Goal: Task Accomplishment & Management: Complete application form

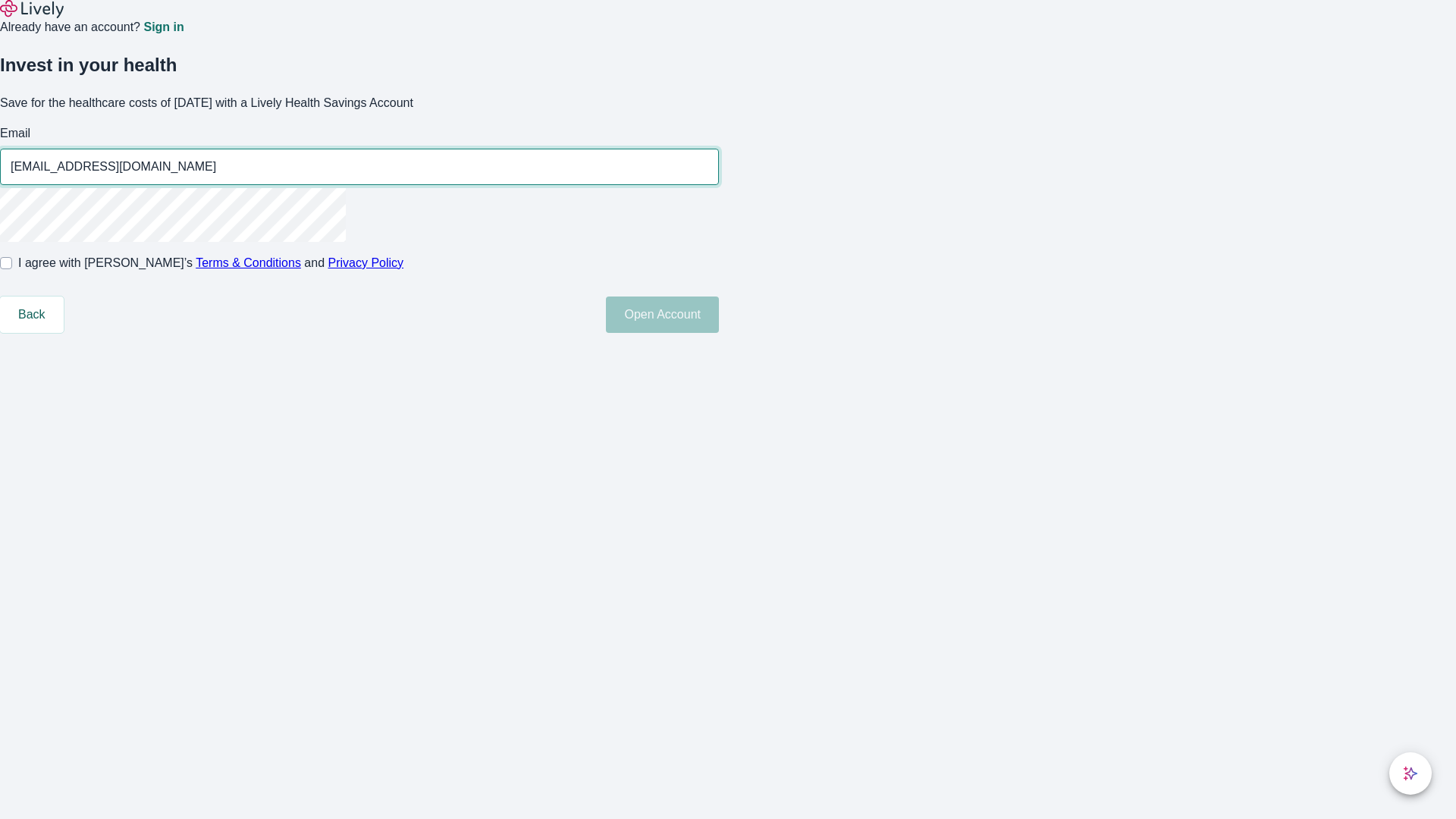
type input "[EMAIL_ADDRESS][DOMAIN_NAME]"
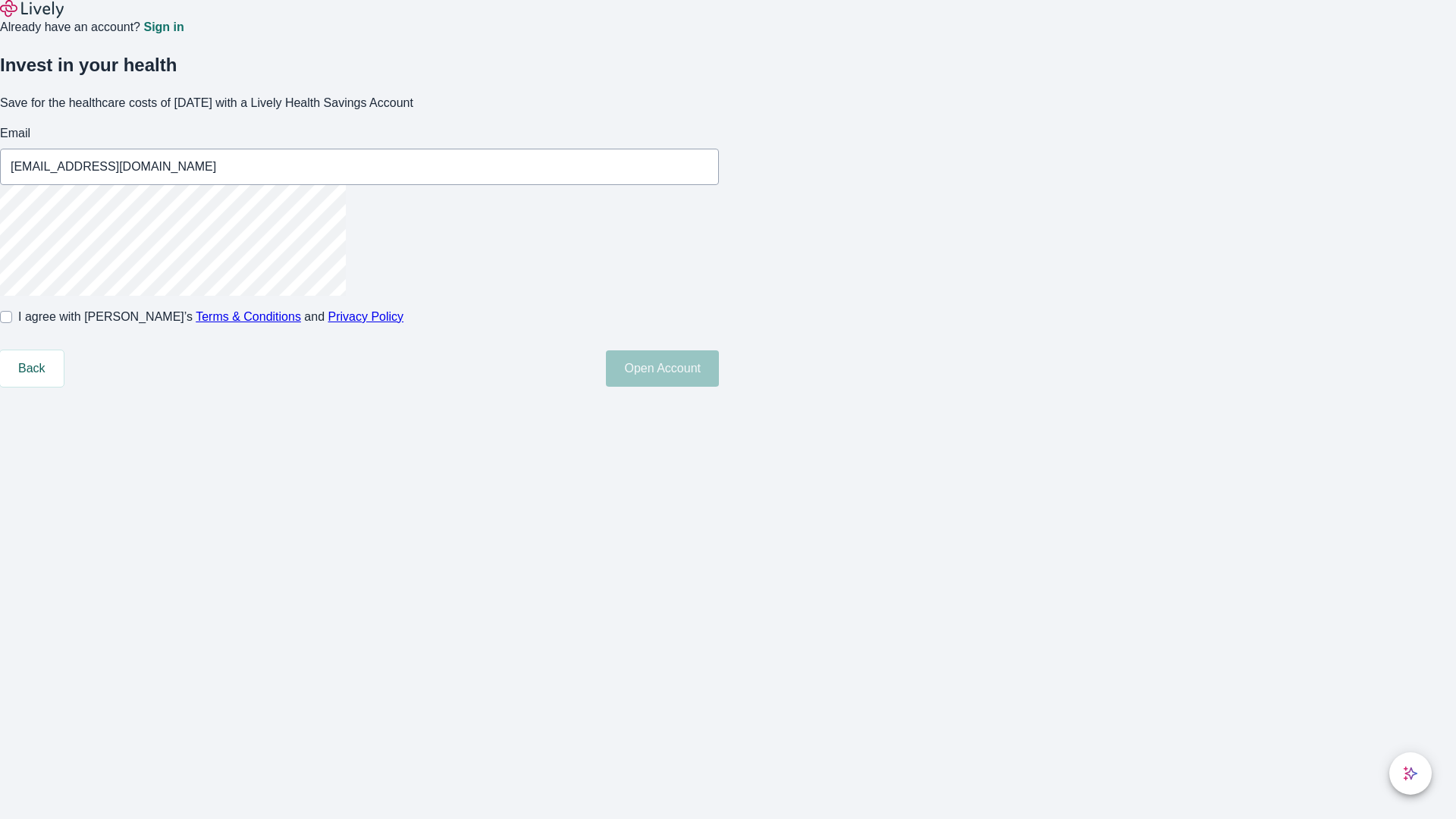
click at [12, 323] on input "I agree with Lively’s Terms & Conditions and Privacy Policy" at bounding box center [5, 316] width 12 height 12
checkbox input "true"
click at [719, 387] on button "Open Account" at bounding box center [663, 368] width 113 height 36
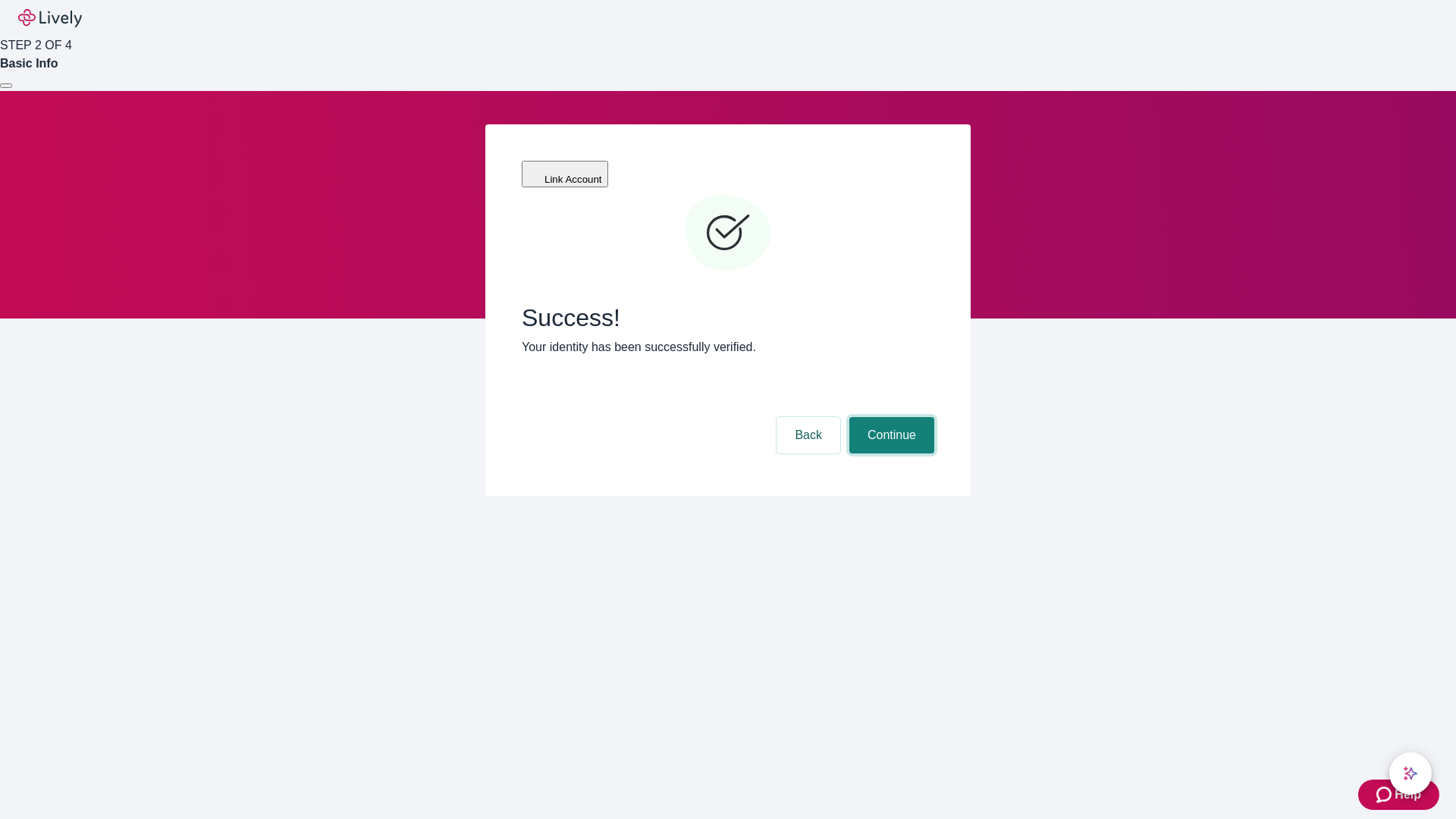
click at [890, 417] on button "Continue" at bounding box center [892, 435] width 85 height 36
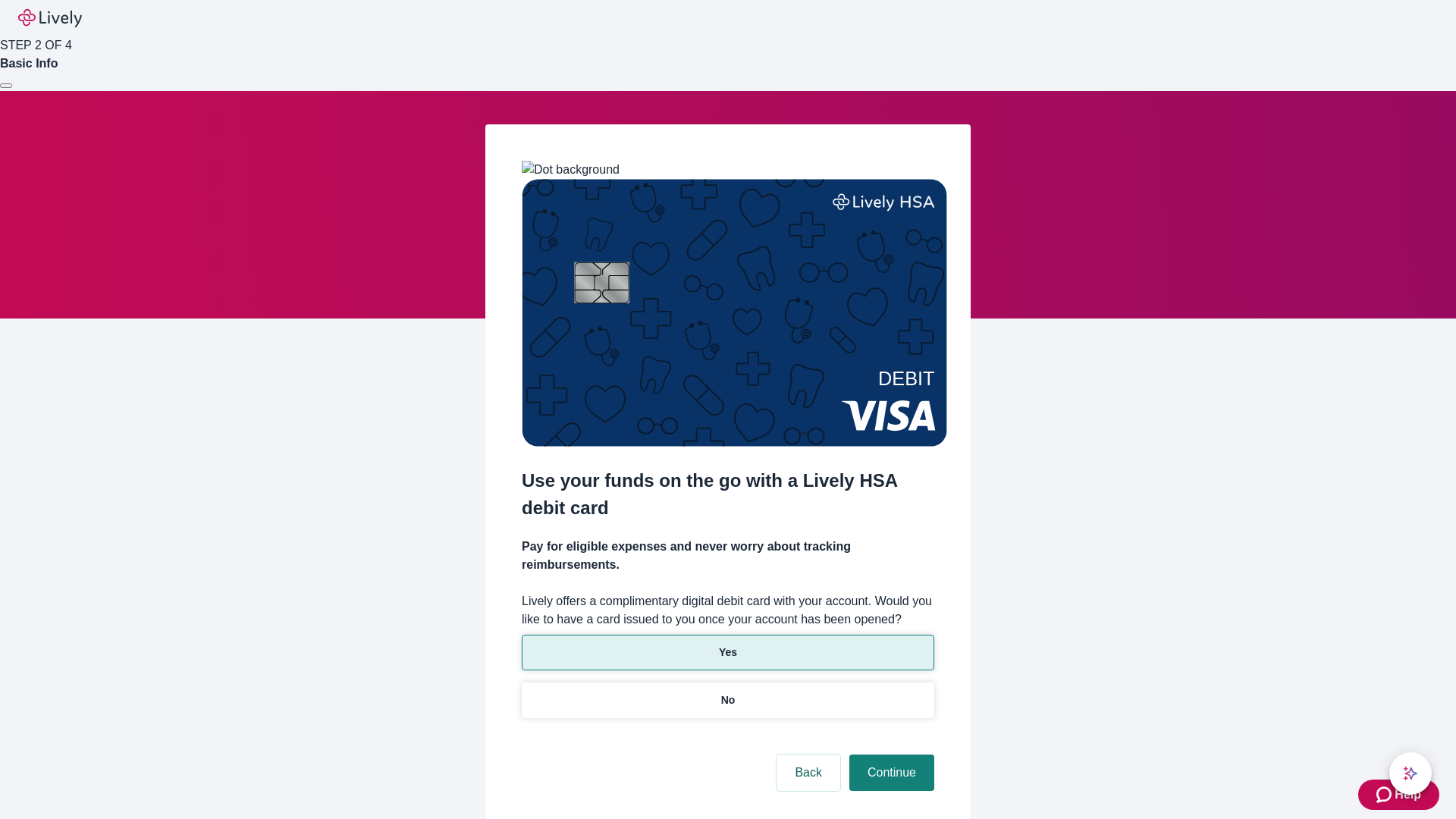
click at [728, 644] on p "Yes" at bounding box center [728, 652] width 18 height 16
click at [890, 755] on button "Continue" at bounding box center [892, 773] width 85 height 36
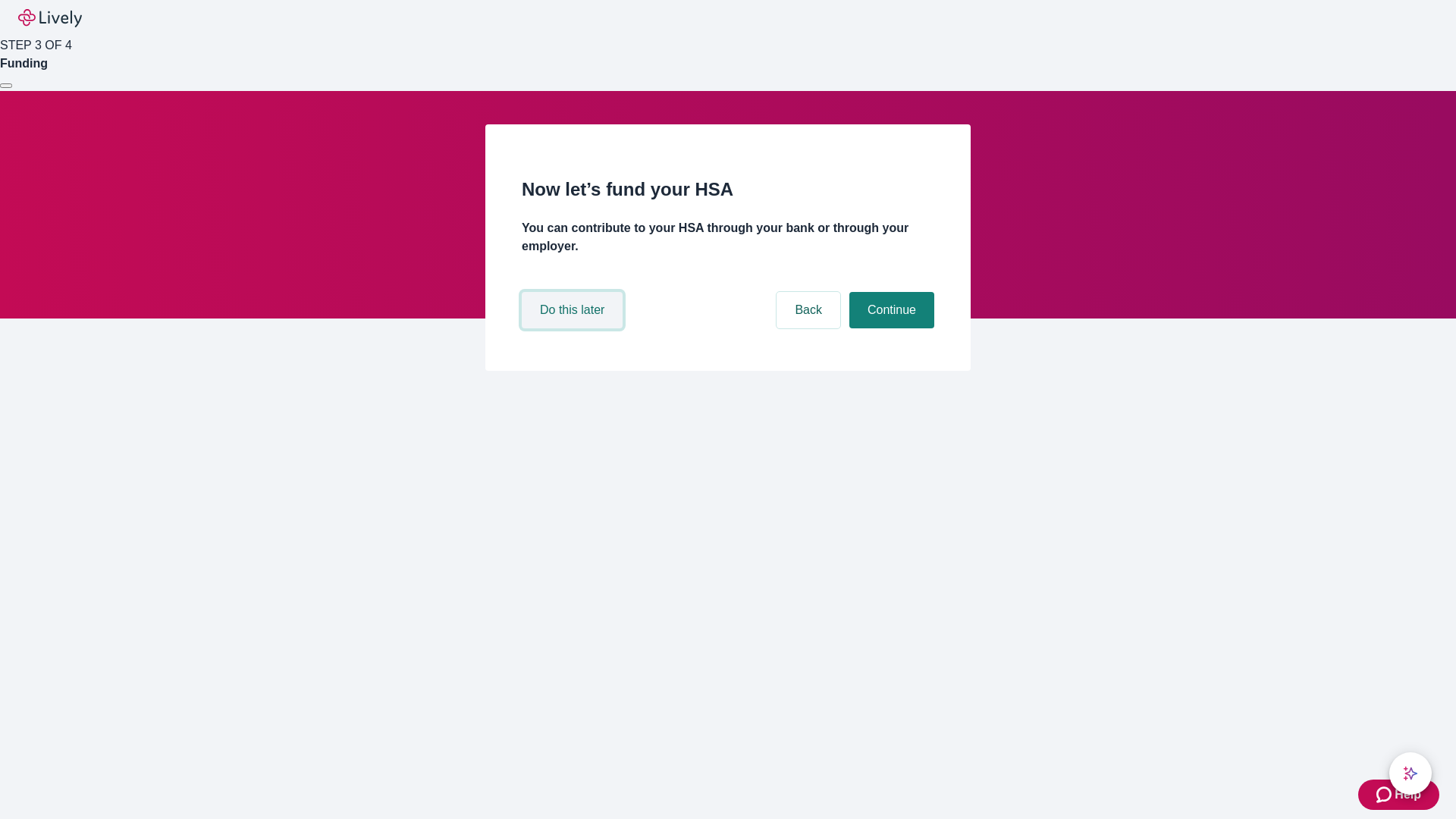
click at [574, 328] on button "Do this later" at bounding box center [572, 310] width 101 height 36
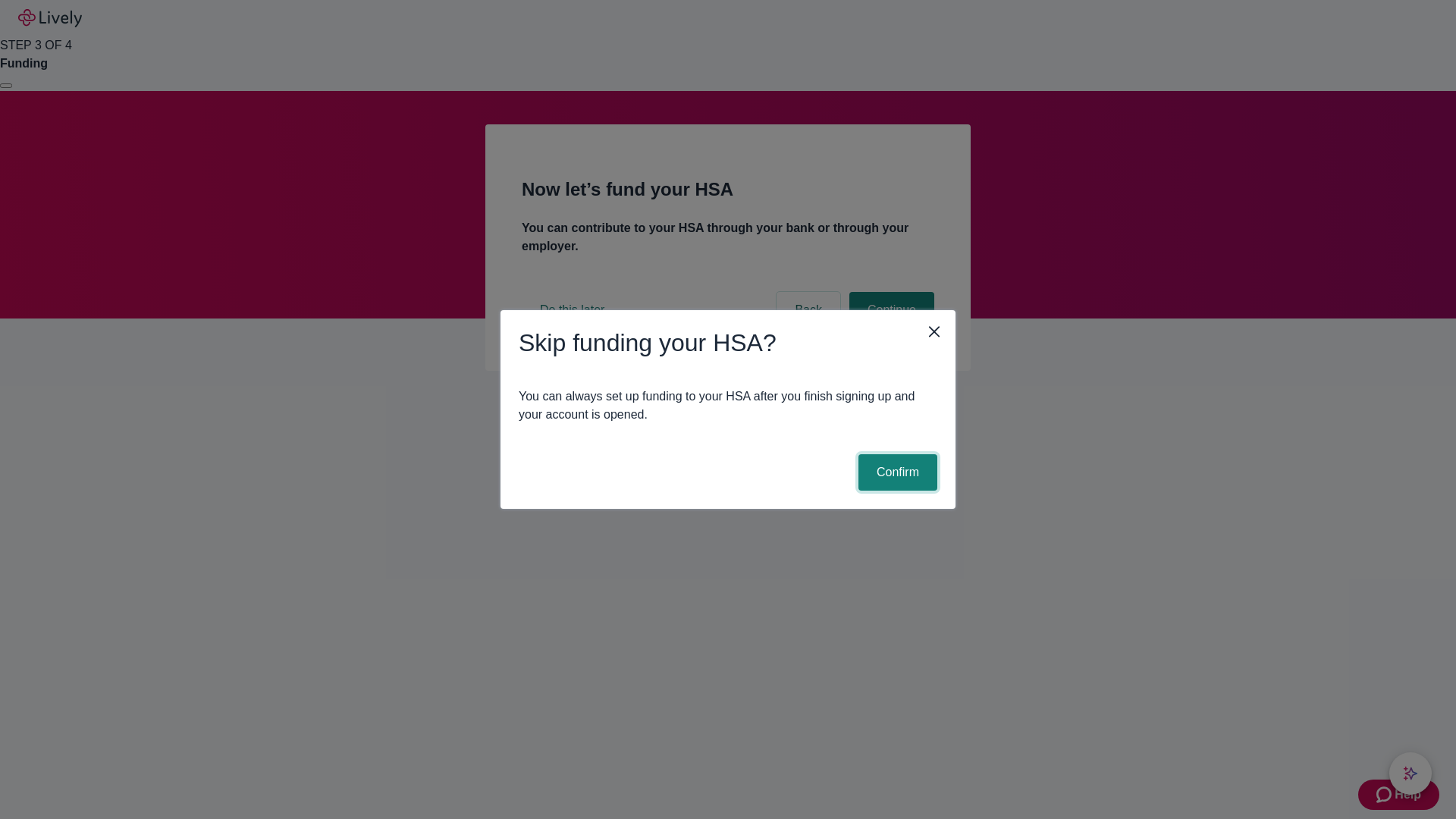
click at [896, 472] on button "Confirm" at bounding box center [898, 472] width 79 height 36
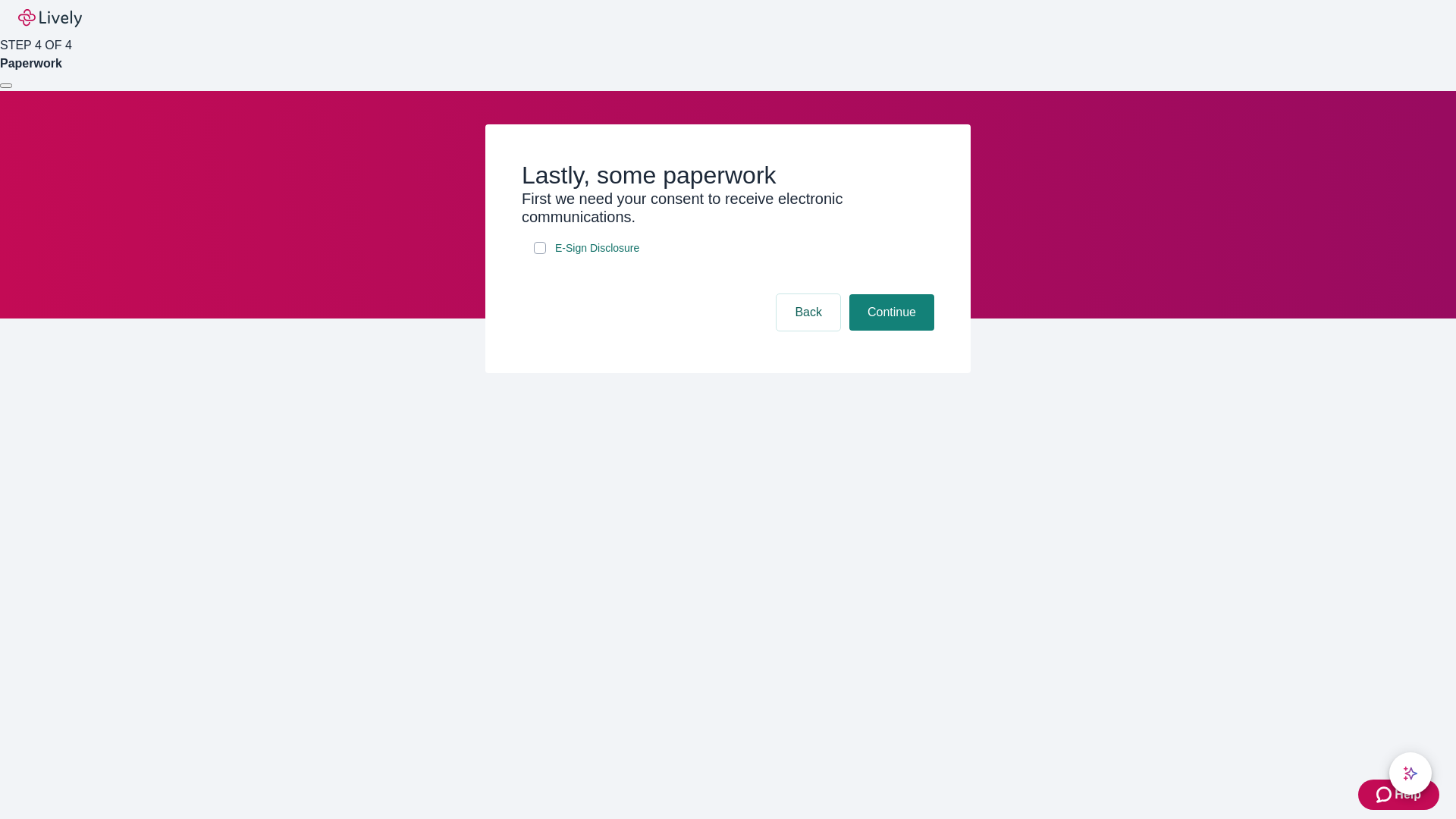
click at [540, 254] on input "E-Sign Disclosure" at bounding box center [540, 247] width 12 height 12
checkbox input "true"
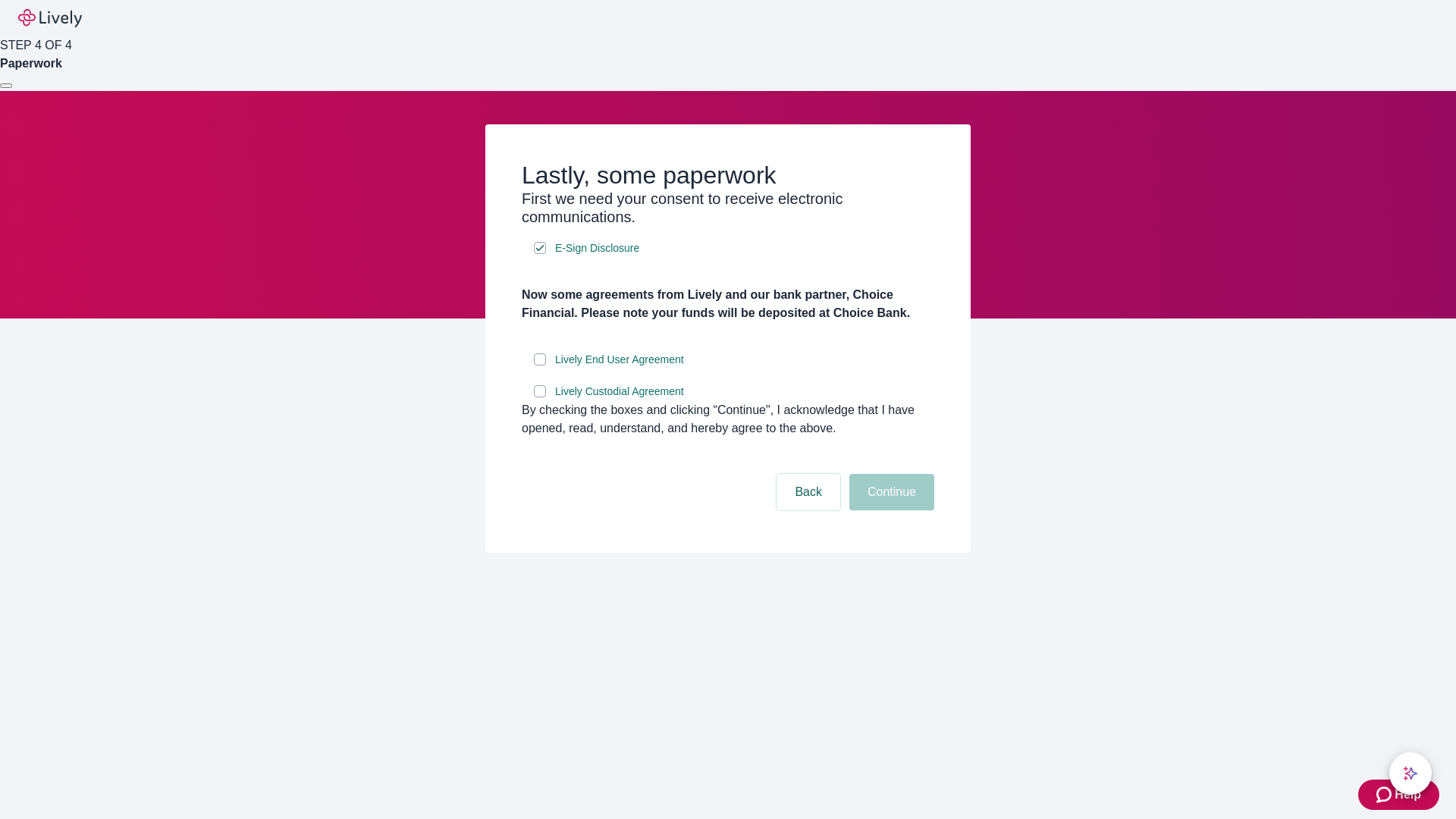
click at [540, 366] on input "Lively End User Agreement" at bounding box center [540, 359] width 12 height 12
checkbox input "true"
click at [540, 397] on input "Lively Custodial Agreement" at bounding box center [540, 391] width 12 height 12
checkbox input "true"
click at [890, 511] on button "Continue" at bounding box center [892, 492] width 85 height 36
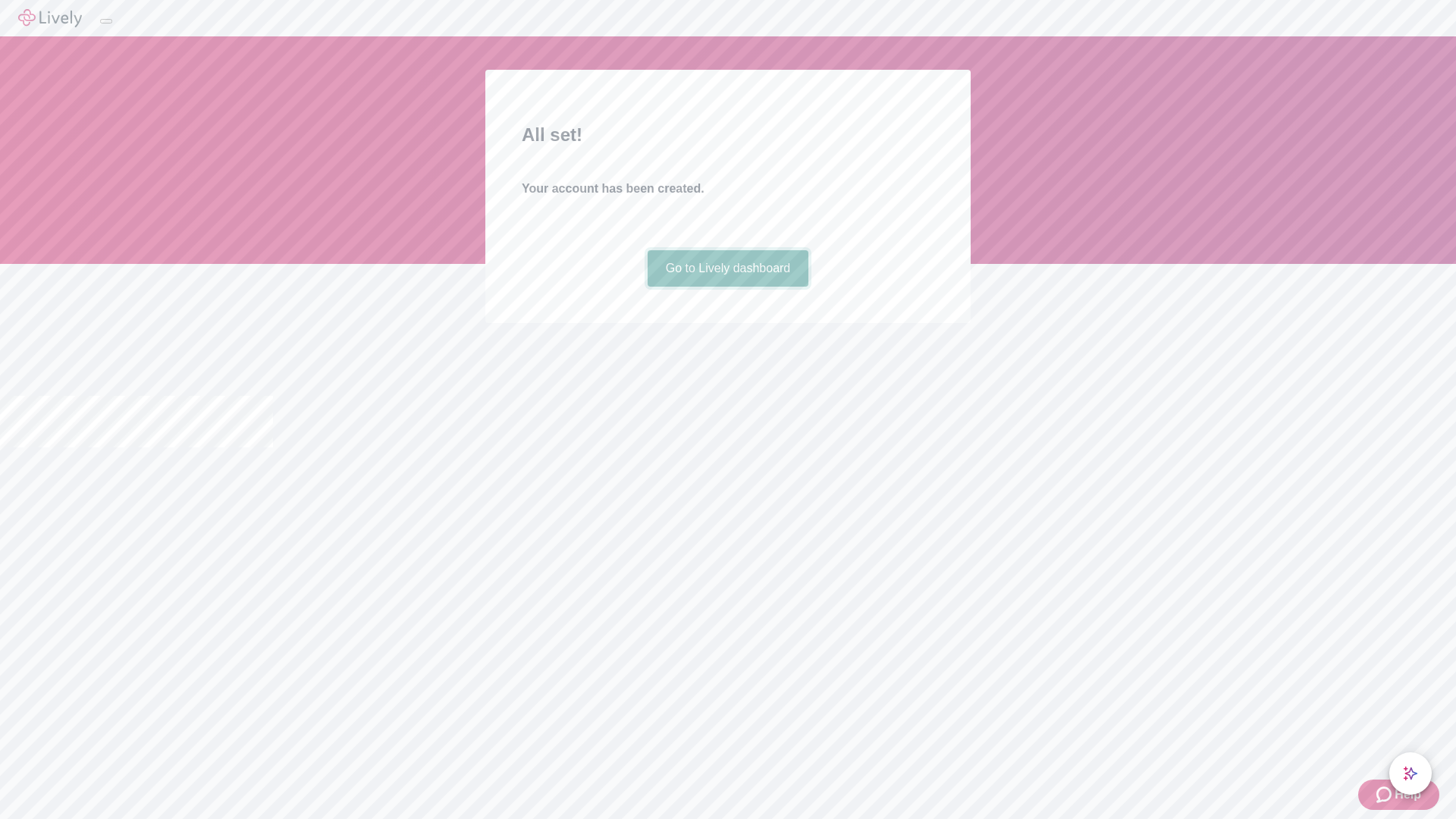
click at [728, 287] on link "Go to Lively dashboard" at bounding box center [728, 269] width 161 height 36
